Goal: Browse casually: Explore the website without a specific task or goal

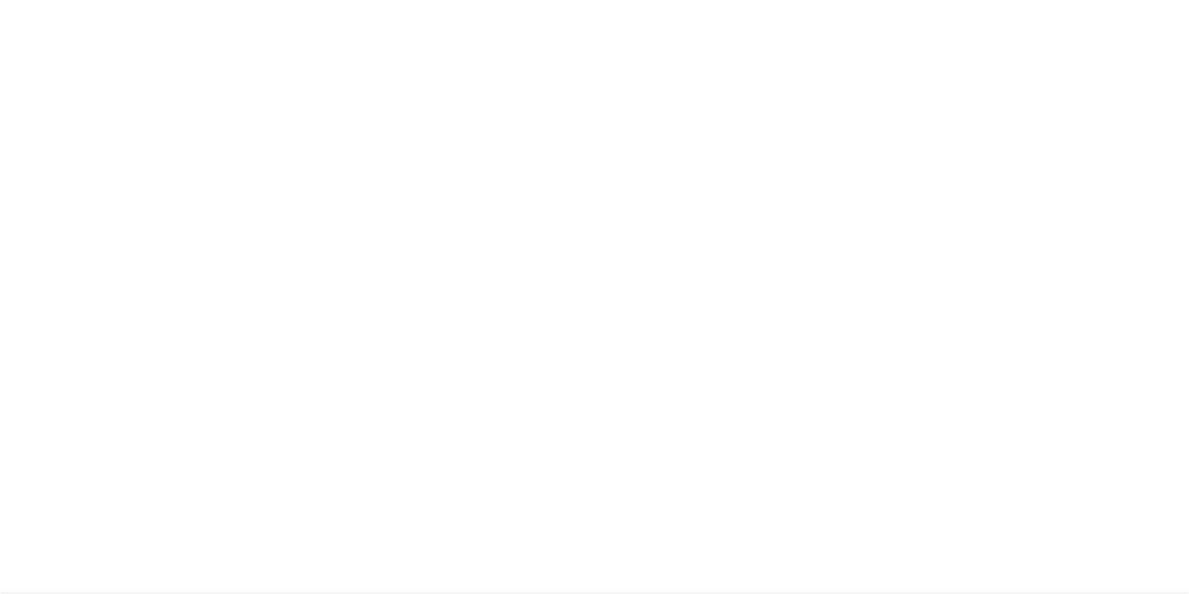
scroll to position [3963, 0]
